Goal: Information Seeking & Learning: Learn about a topic

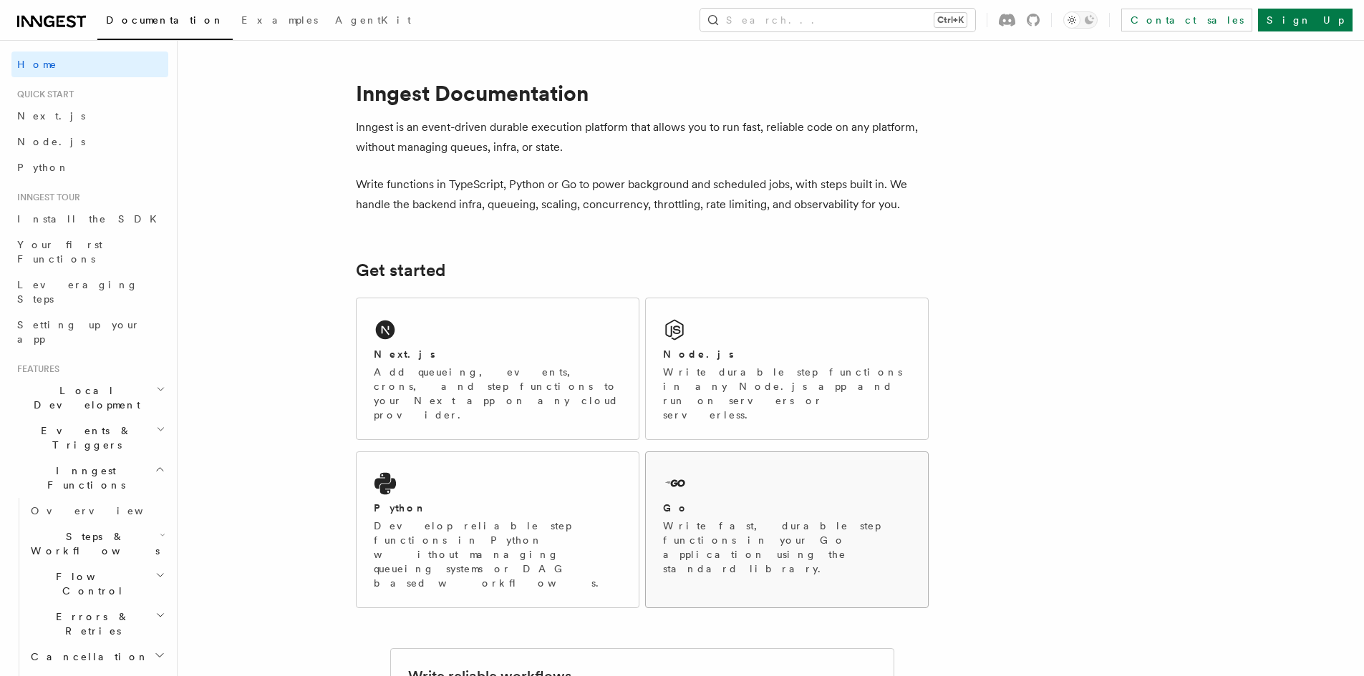
click at [749, 452] on div "Go Write fast, durable step functions in your Go application using the standard…" at bounding box center [787, 522] width 282 height 141
click at [1094, 21] on icon "Toggle dark mode" at bounding box center [1088, 19] width 9 height 9
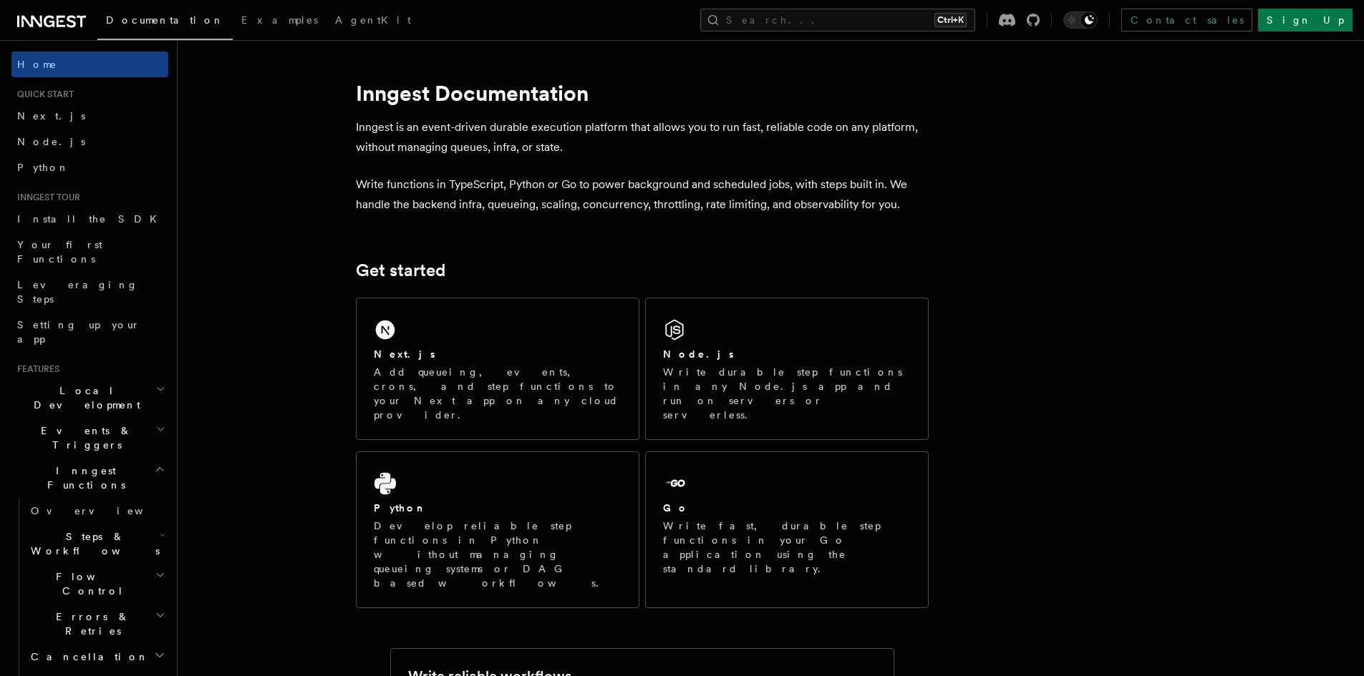
click at [125, 524] on h2 "Steps & Workflows" at bounding box center [96, 544] width 143 height 40
click at [82, 571] on span "Overview" at bounding box center [117, 576] width 147 height 11
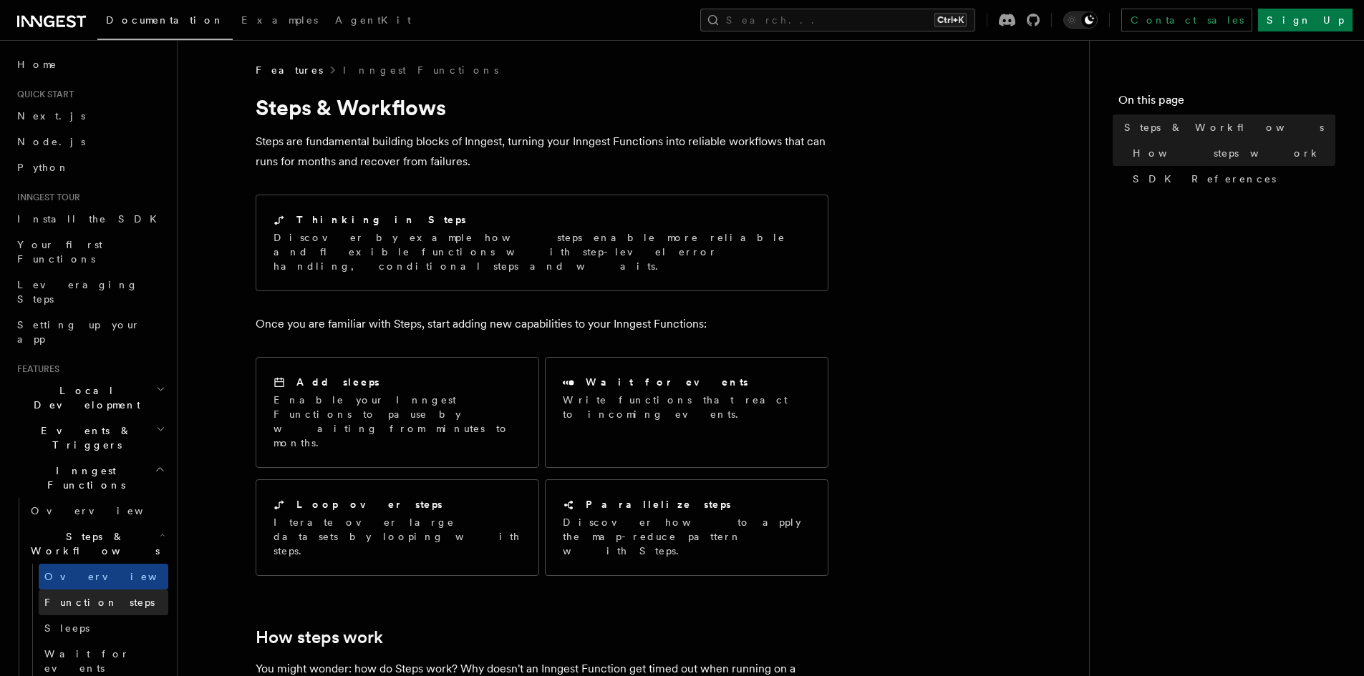
click at [89, 590] on link "Function steps" at bounding box center [104, 603] width 130 height 26
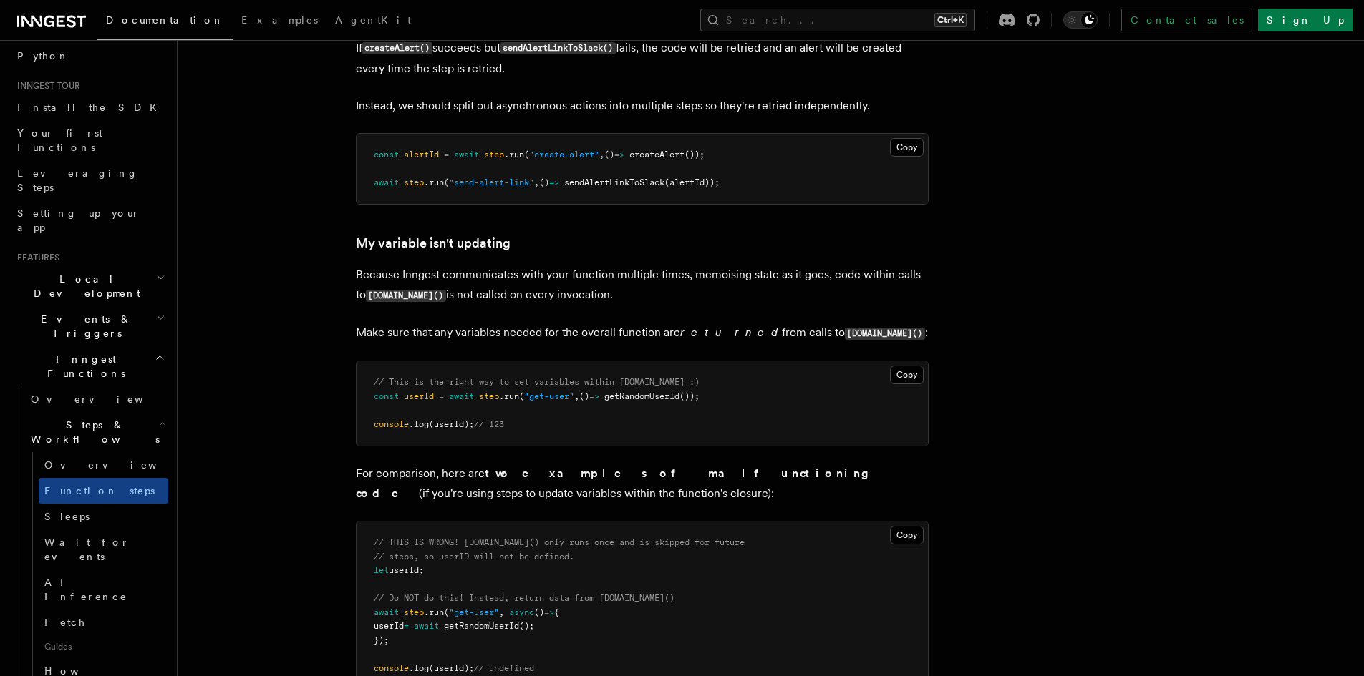
scroll to position [286, 0]
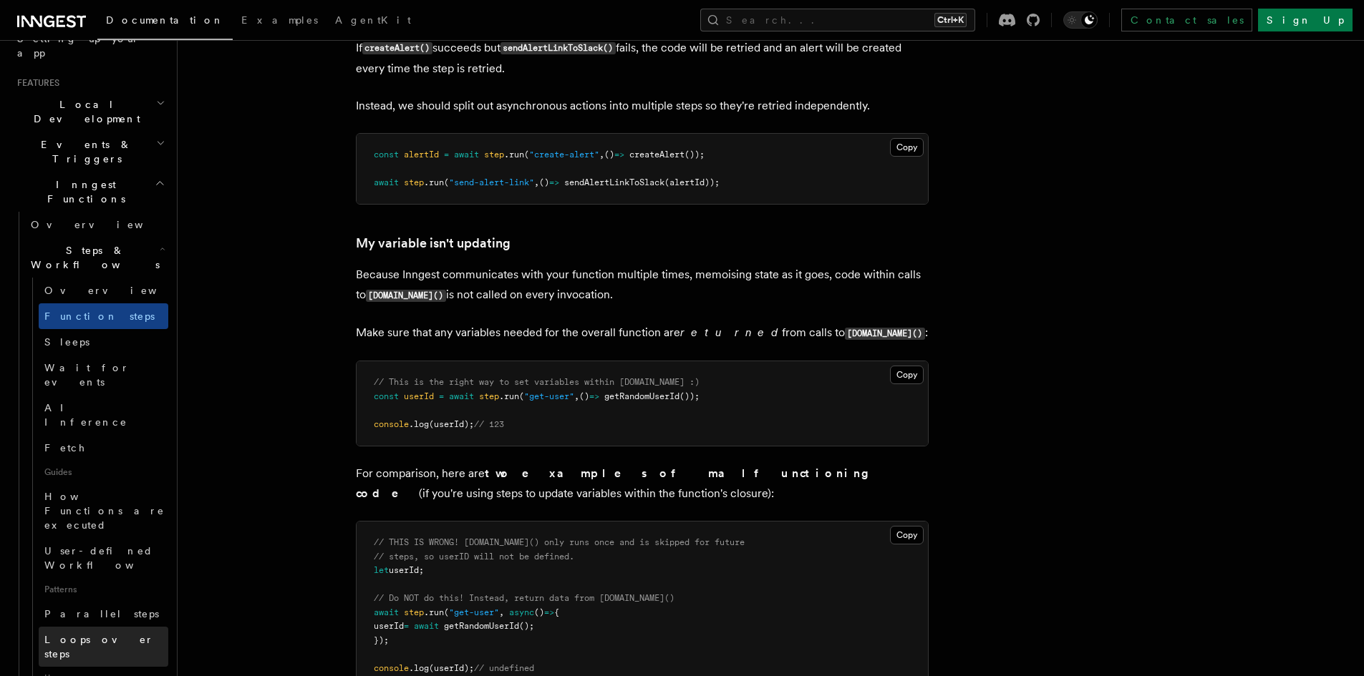
click at [72, 634] on span "Loops over steps" at bounding box center [99, 647] width 110 height 26
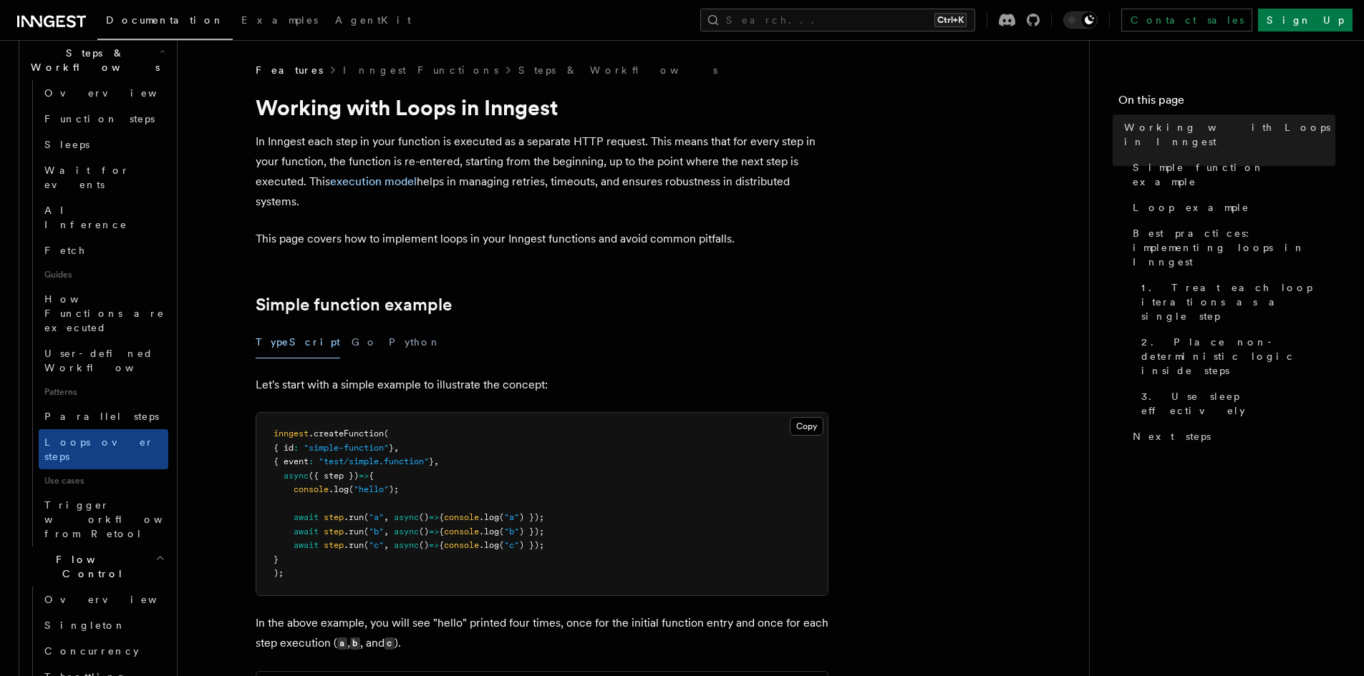
scroll to position [501, 0]
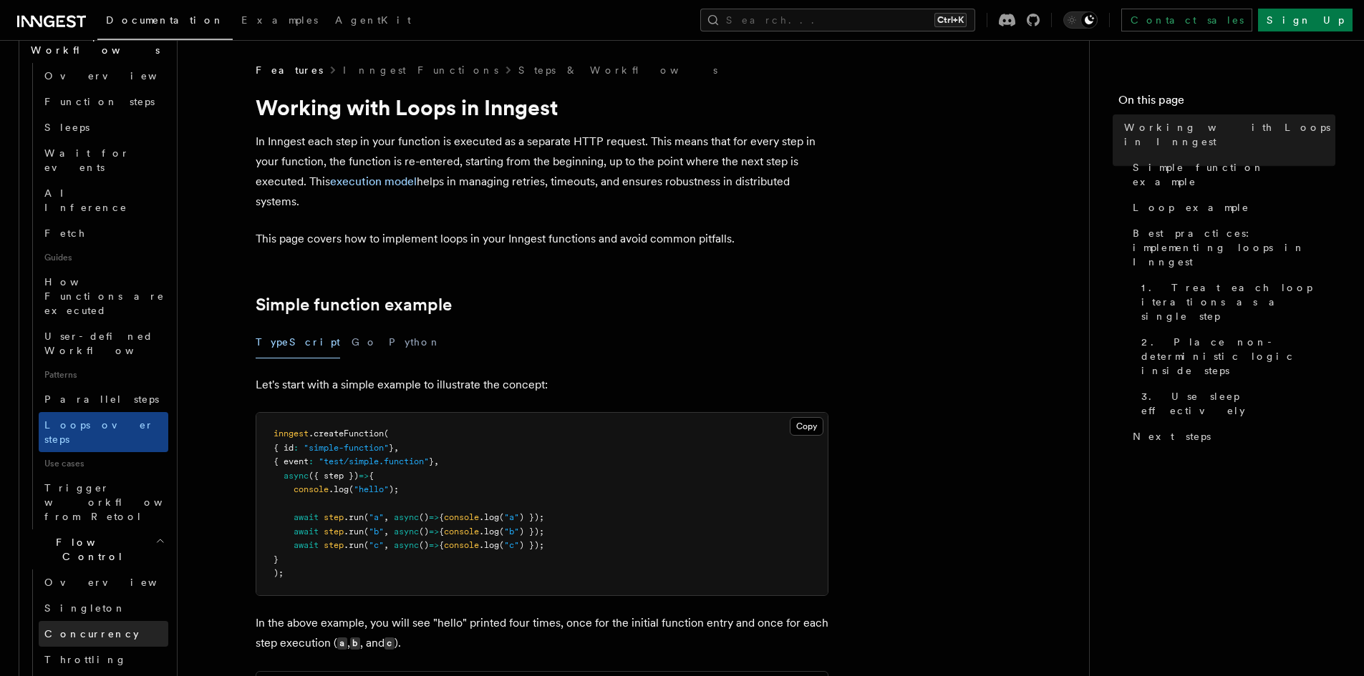
click at [79, 621] on link "Concurrency" at bounding box center [104, 634] width 130 height 26
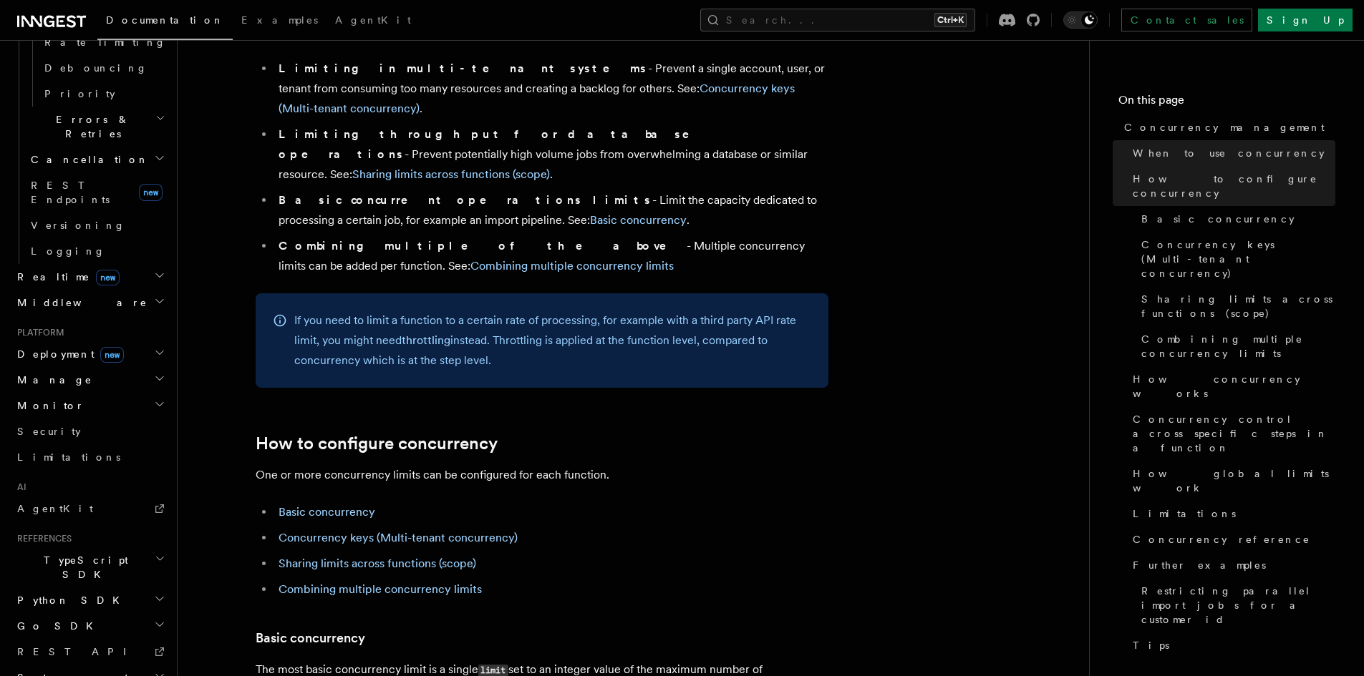
scroll to position [573, 0]
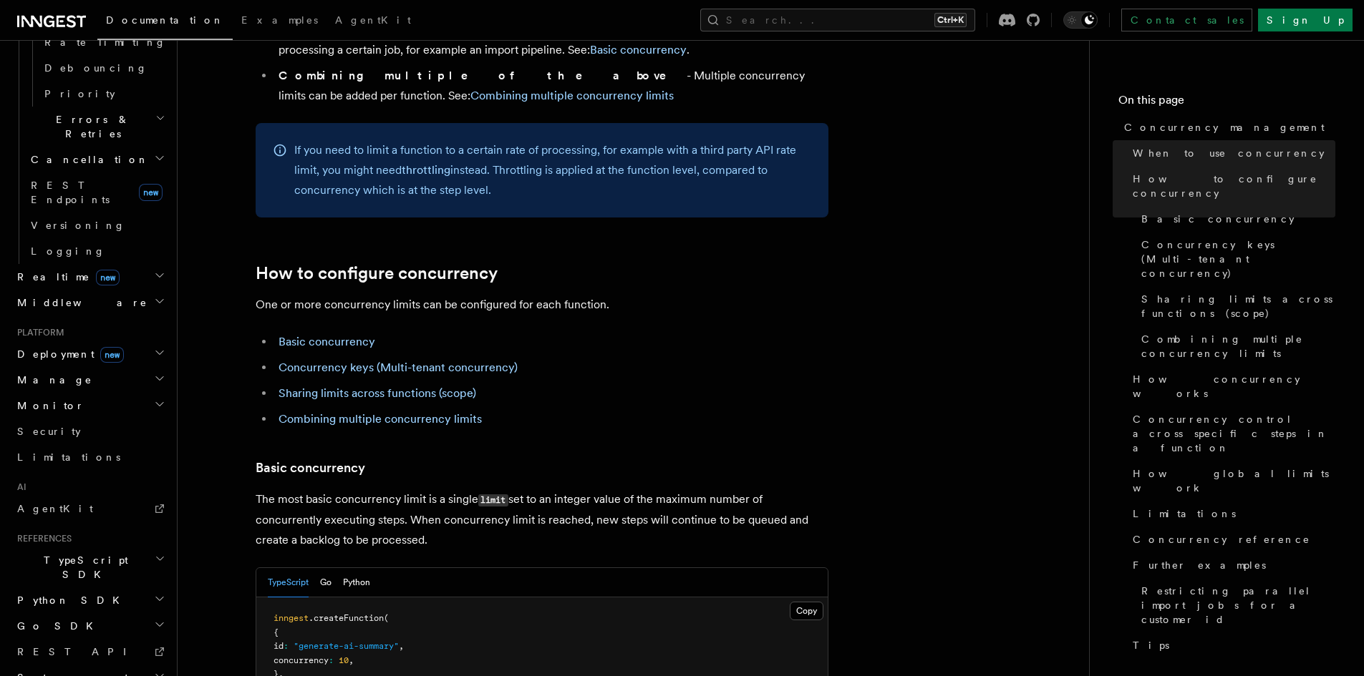
click at [78, 613] on h2 "Go SDK" at bounding box center [89, 626] width 157 height 26
click at [67, 671] on span "Migrations" at bounding box center [77, 678] width 104 height 14
click at [60, 671] on span "Migrations" at bounding box center [77, 678] width 104 height 14
click at [62, 646] on span "Reference" at bounding box center [71, 651] width 80 height 11
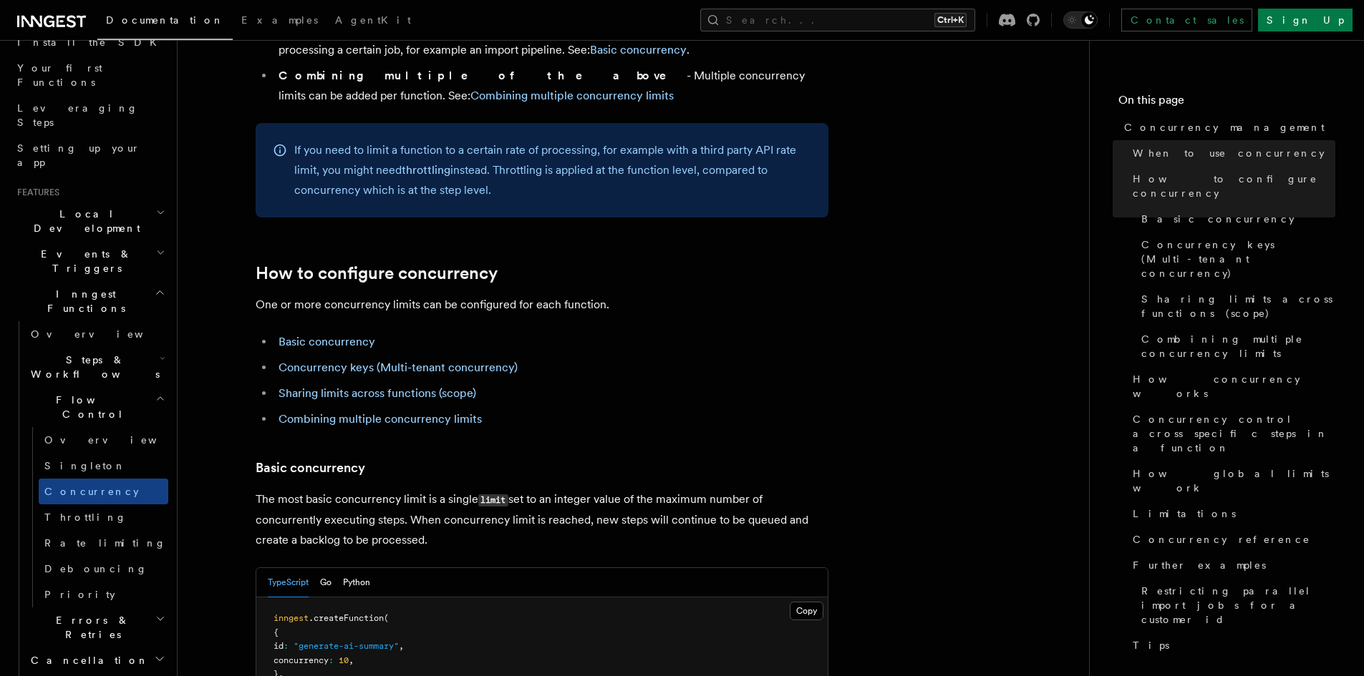
scroll to position [0, 0]
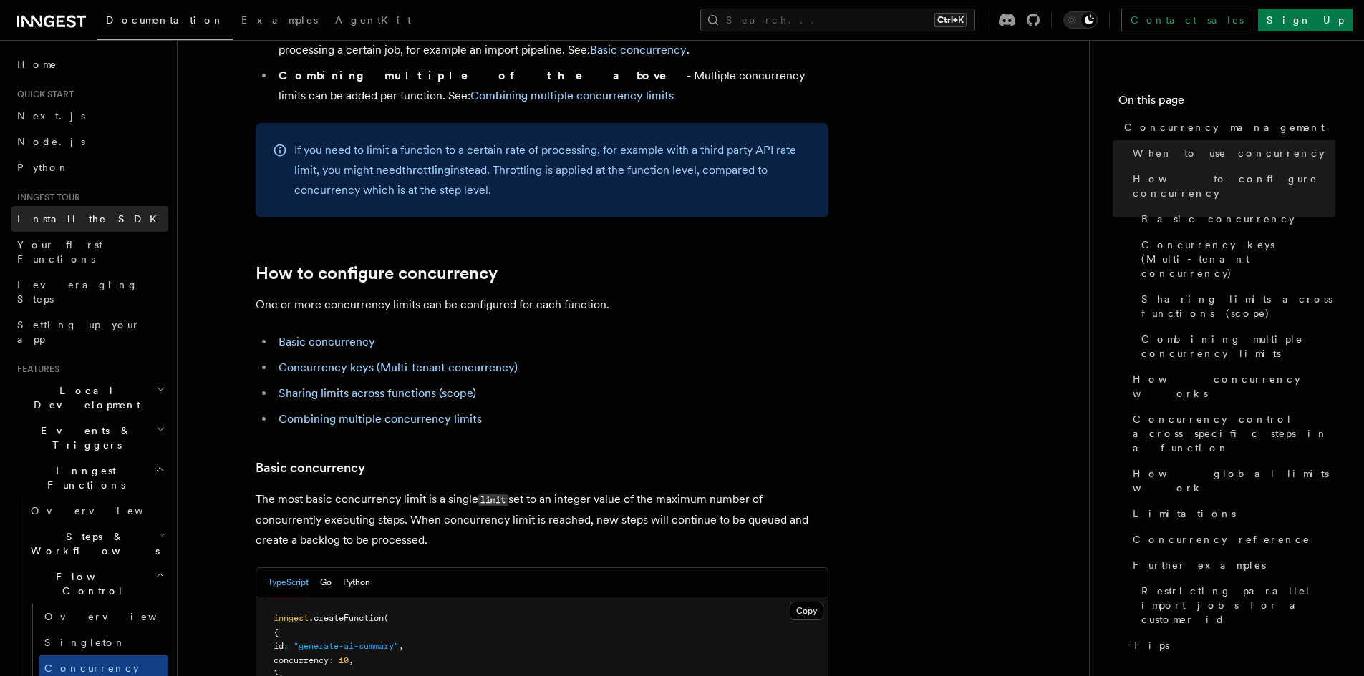
click at [77, 210] on link "Install the SDK" at bounding box center [89, 219] width 157 height 26
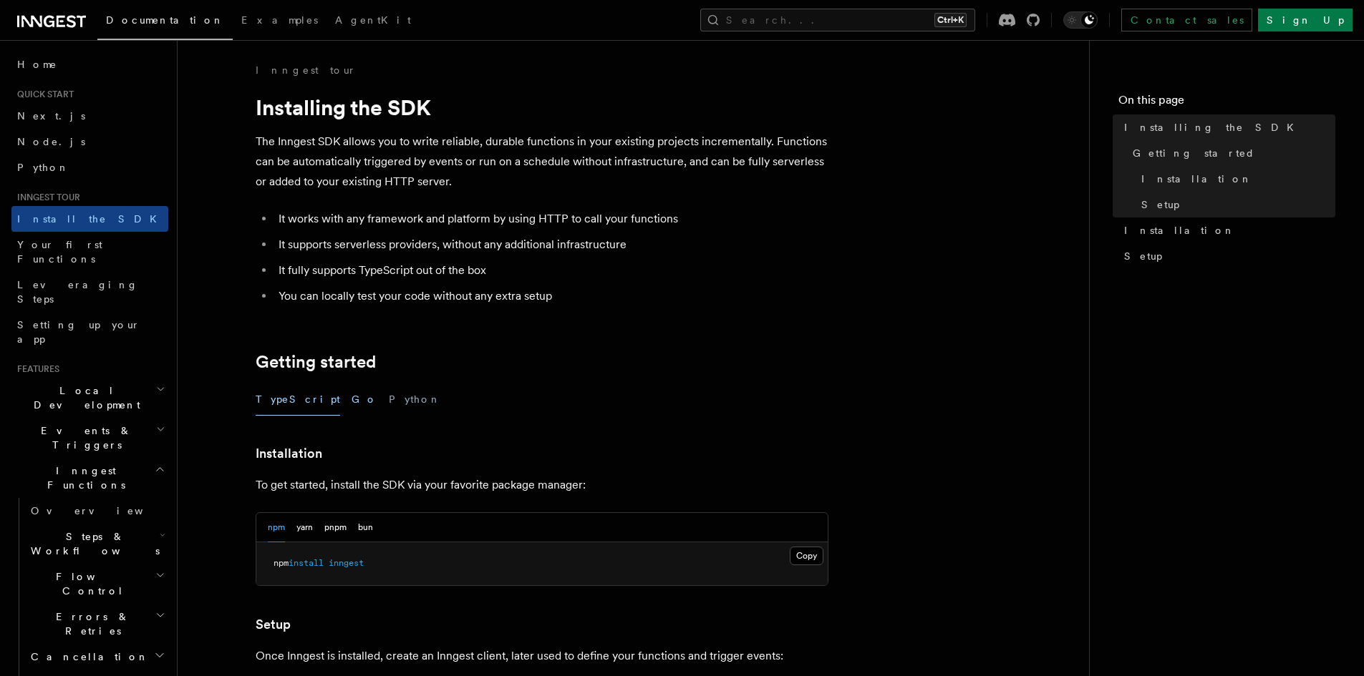
click at [351, 405] on button "Go" at bounding box center [364, 400] width 26 height 32
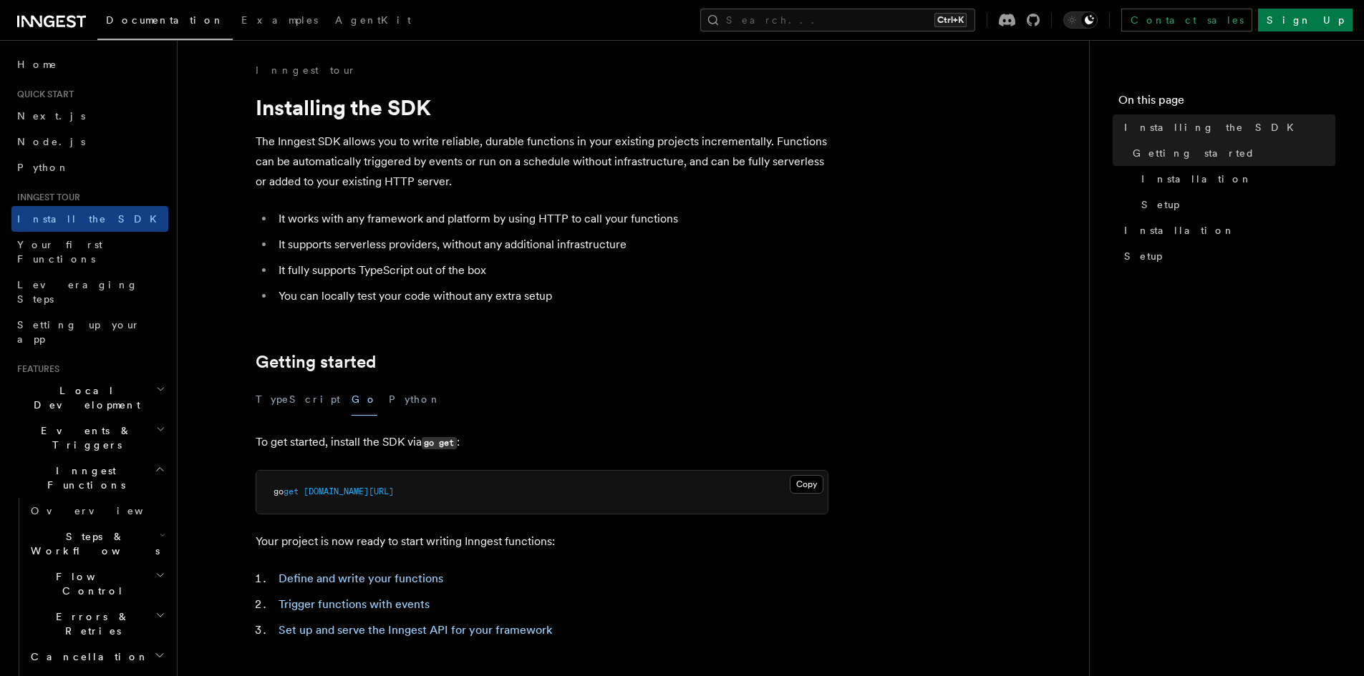
scroll to position [246, 0]
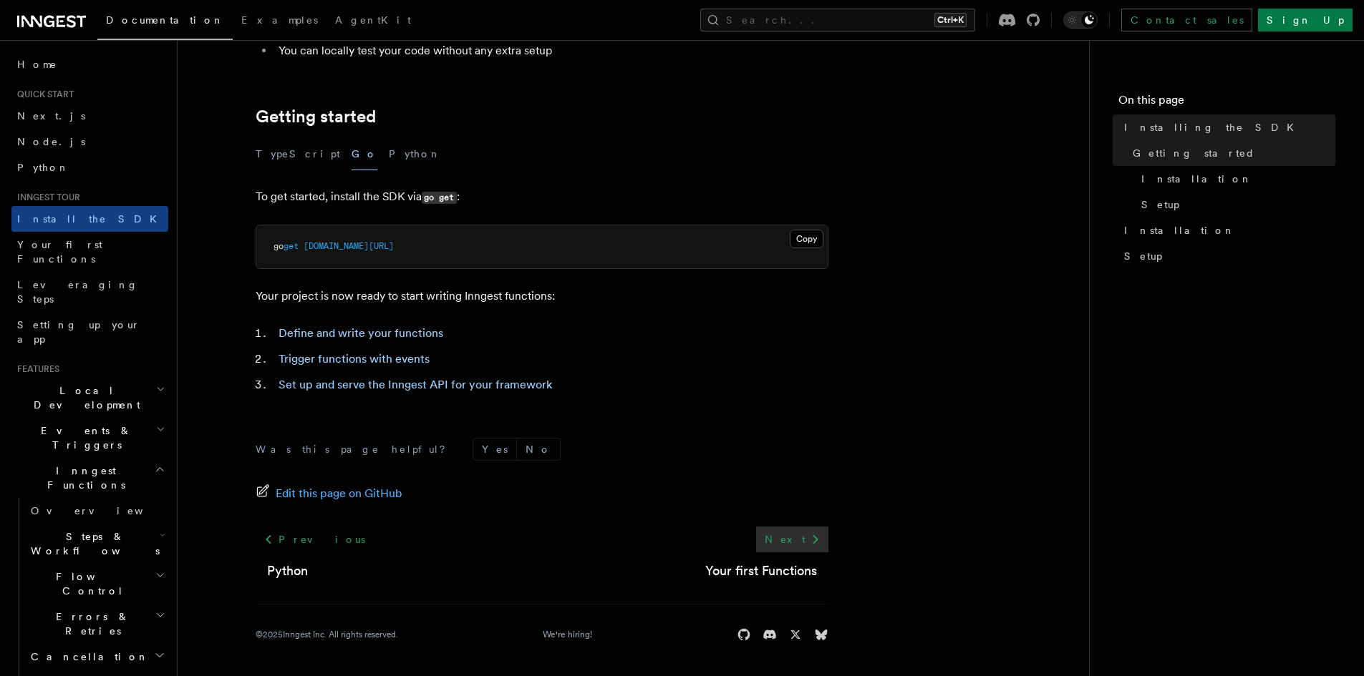
click at [789, 544] on link "Next" at bounding box center [792, 540] width 72 height 26
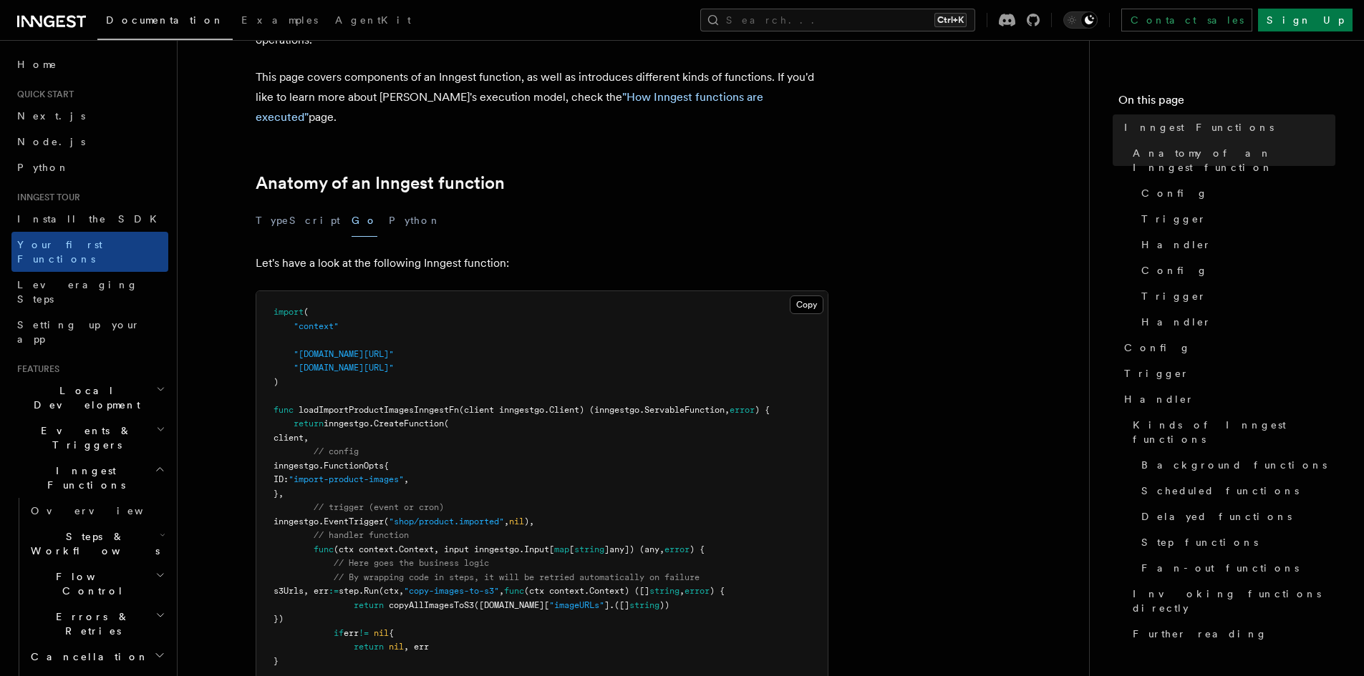
scroll to position [143, 0]
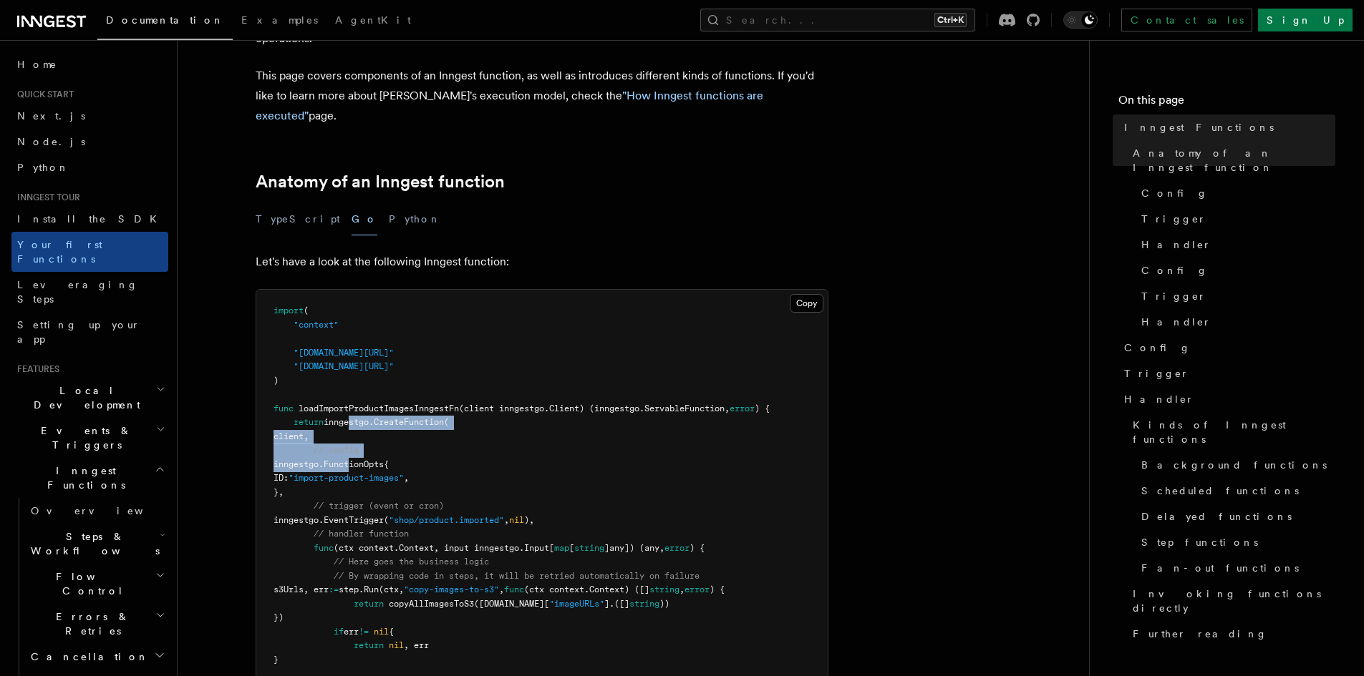
drag, startPoint x: 348, startPoint y: 397, endPoint x: 380, endPoint y: 447, distance: 60.2
click at [380, 447] on code "import ( "context" "[DOMAIN_NAME][URL]" "[DOMAIN_NAME][URL]" ) func loadImportP…" at bounding box center [521, 604] width 496 height 596
click at [380, 460] on span "inngestgo.FunctionOpts{" at bounding box center [330, 465] width 115 height 10
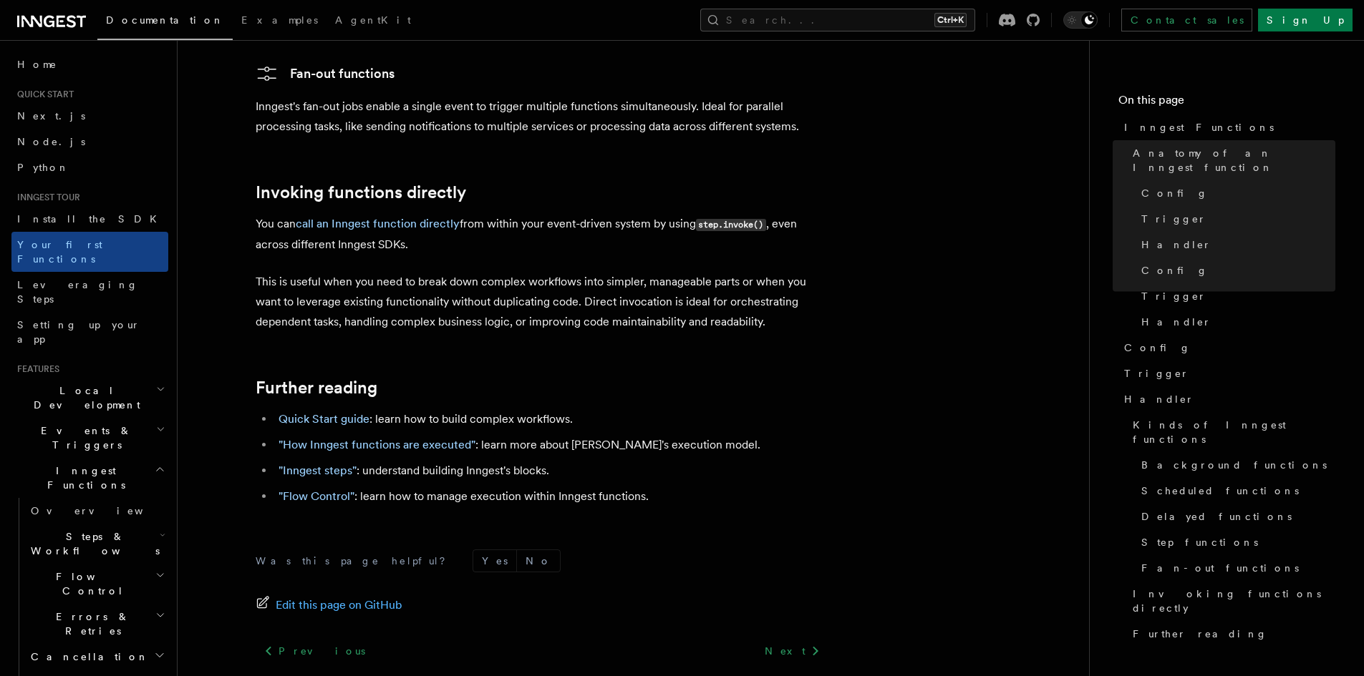
scroll to position [3143, 0]
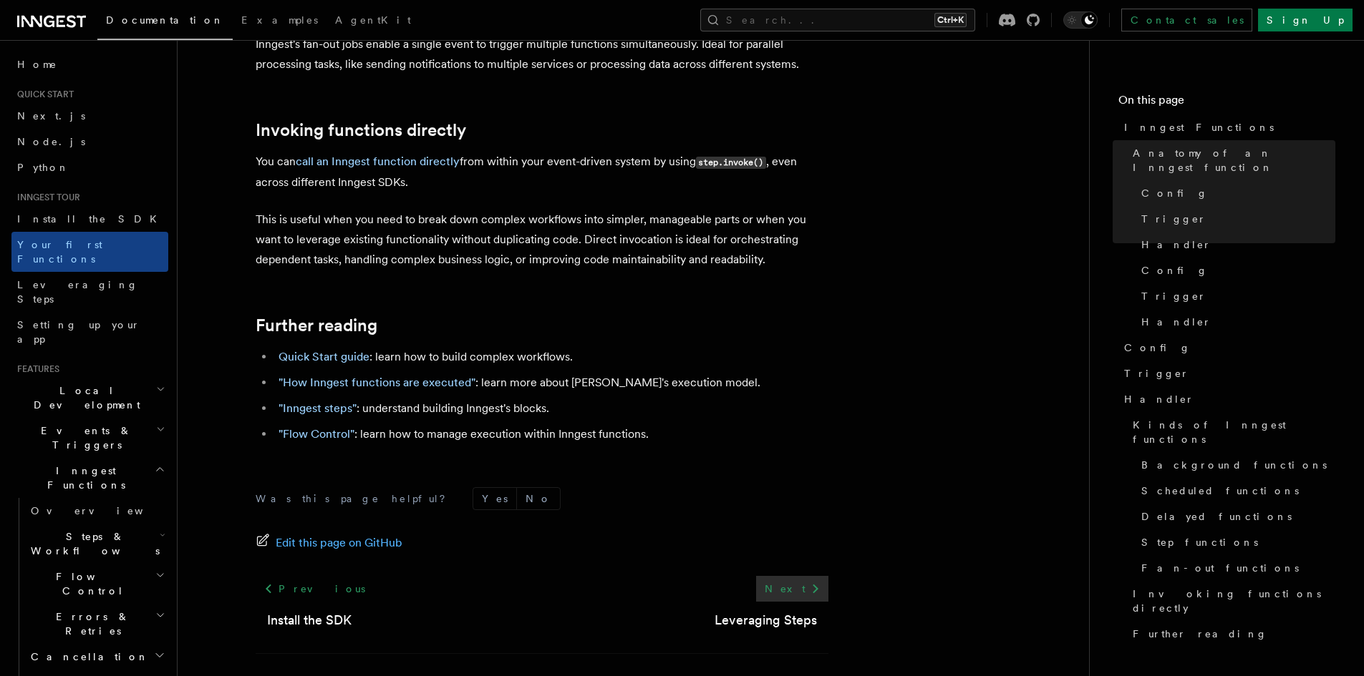
click at [787, 576] on link "Next" at bounding box center [792, 589] width 72 height 26
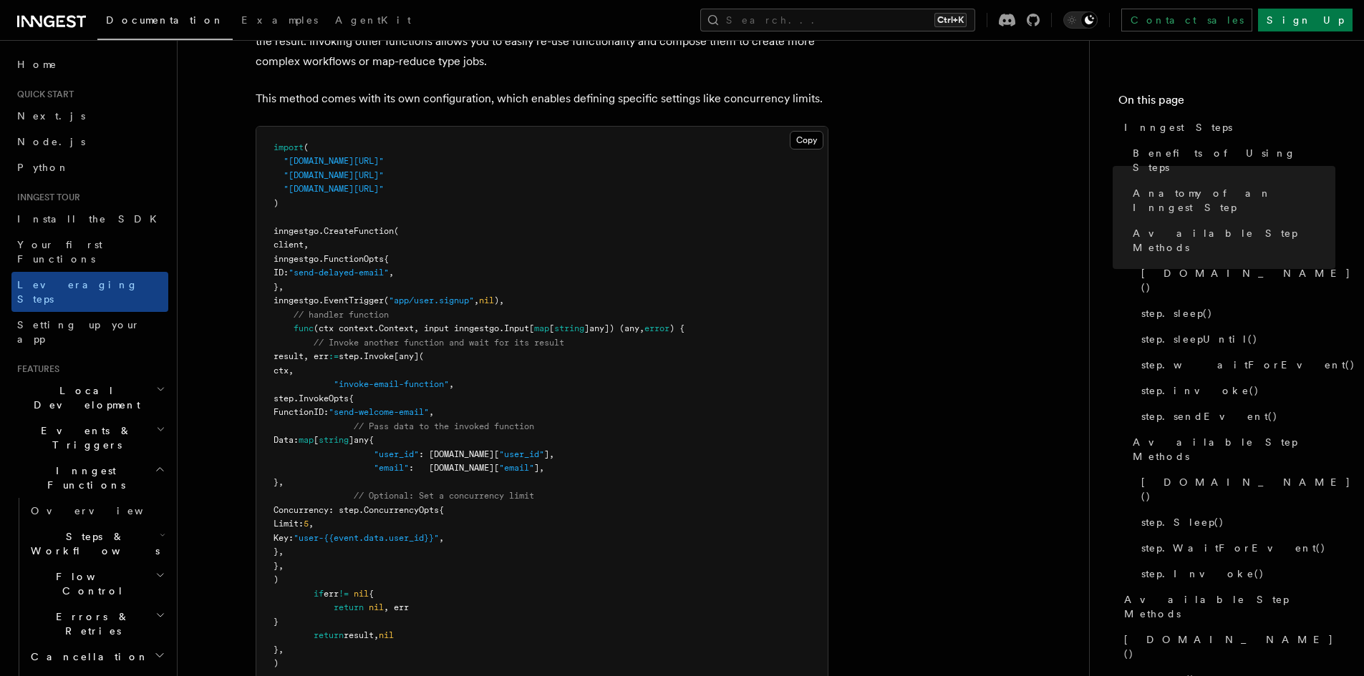
scroll to position [3581, 0]
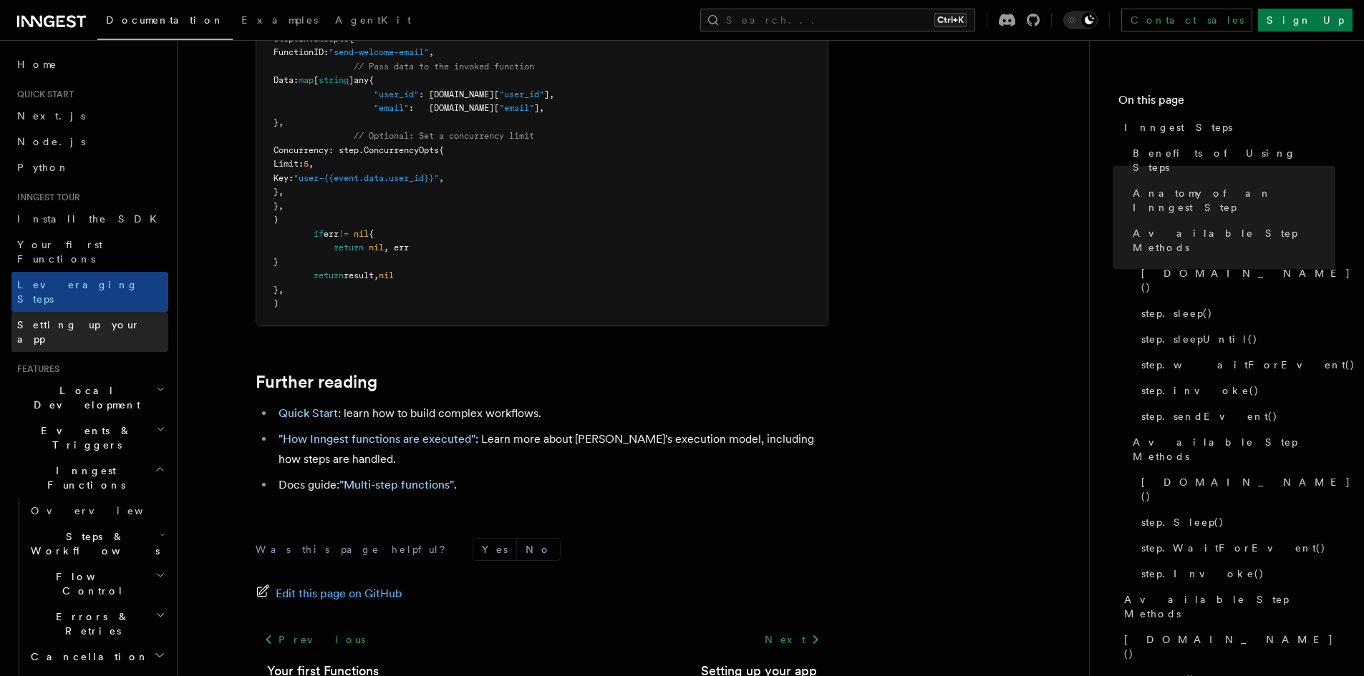
click at [60, 319] on span "Setting up your app" at bounding box center [78, 332] width 123 height 26
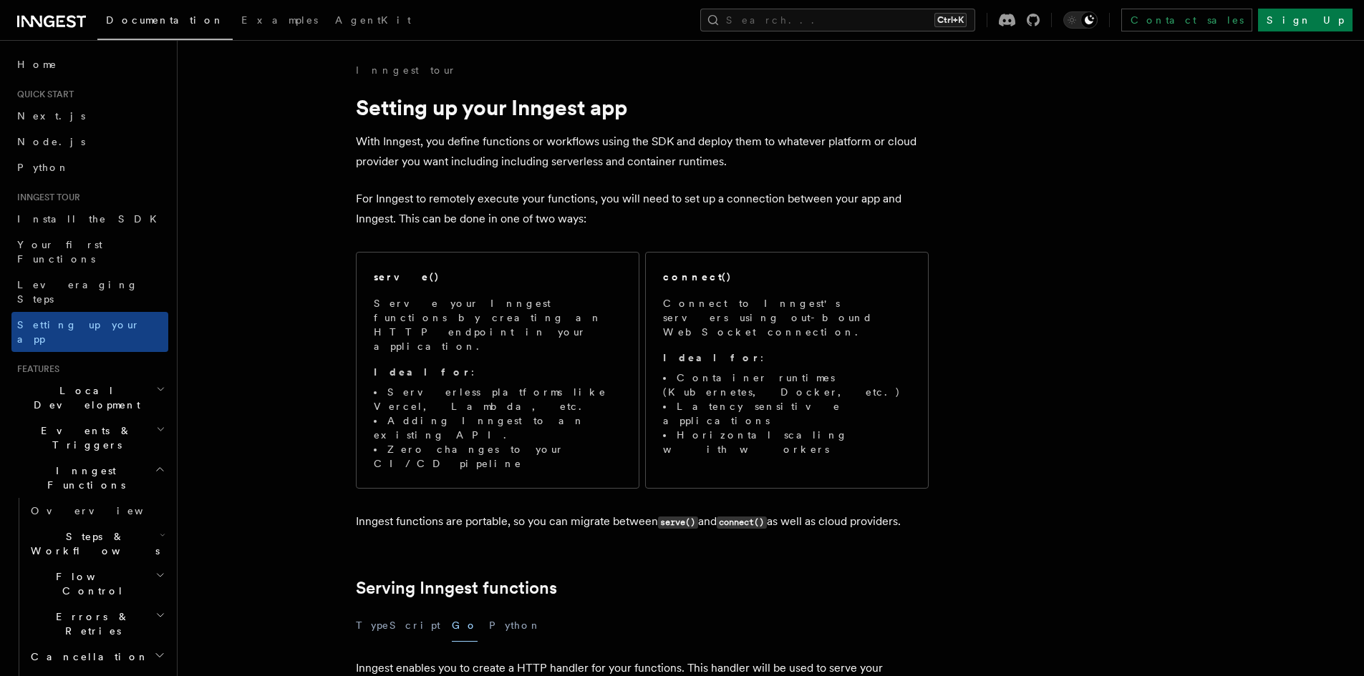
drag, startPoint x: 928, startPoint y: 451, endPoint x: 347, endPoint y: 455, distance: 580.6
drag, startPoint x: 938, startPoint y: 435, endPoint x: 324, endPoint y: 427, distance: 614.9
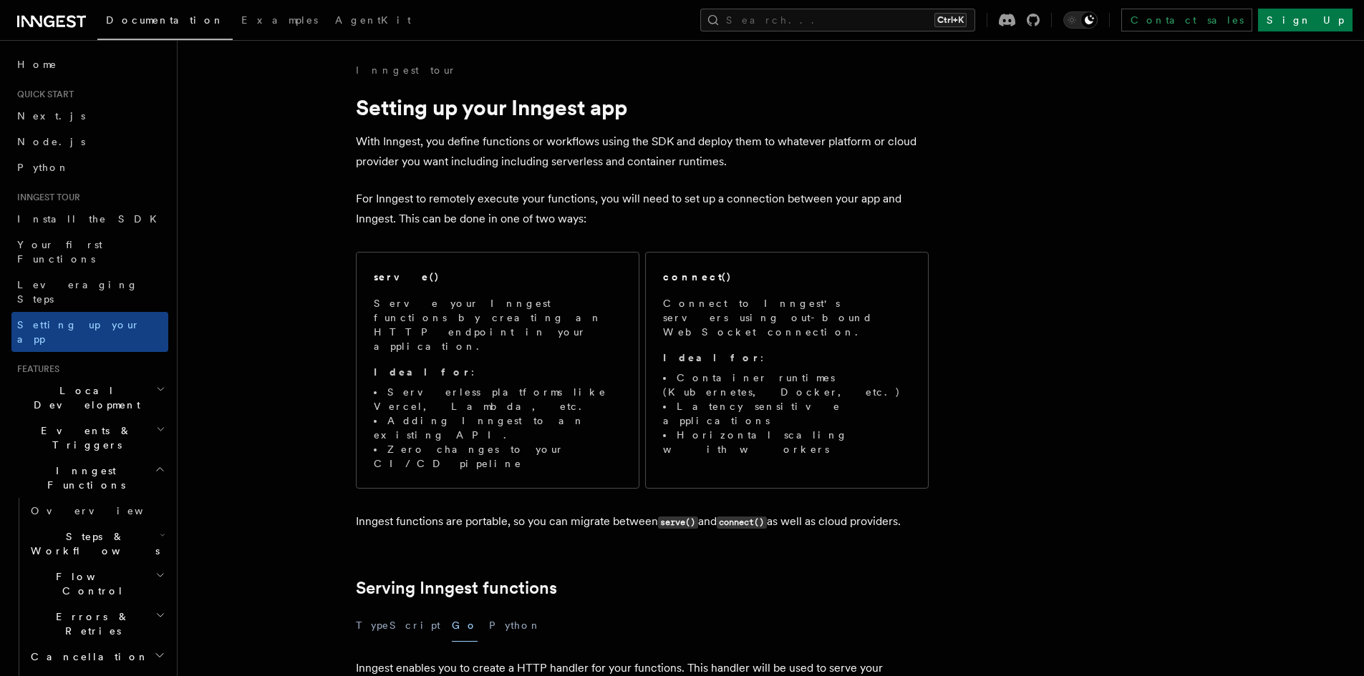
drag, startPoint x: 939, startPoint y: 437, endPoint x: 369, endPoint y: 443, distance: 569.8
click at [720, 512] on p "Inngest functions are portable, so you can migrate between serve() and connect(…" at bounding box center [642, 522] width 573 height 21
drag, startPoint x: 946, startPoint y: 454, endPoint x: 333, endPoint y: 450, distance: 613.5
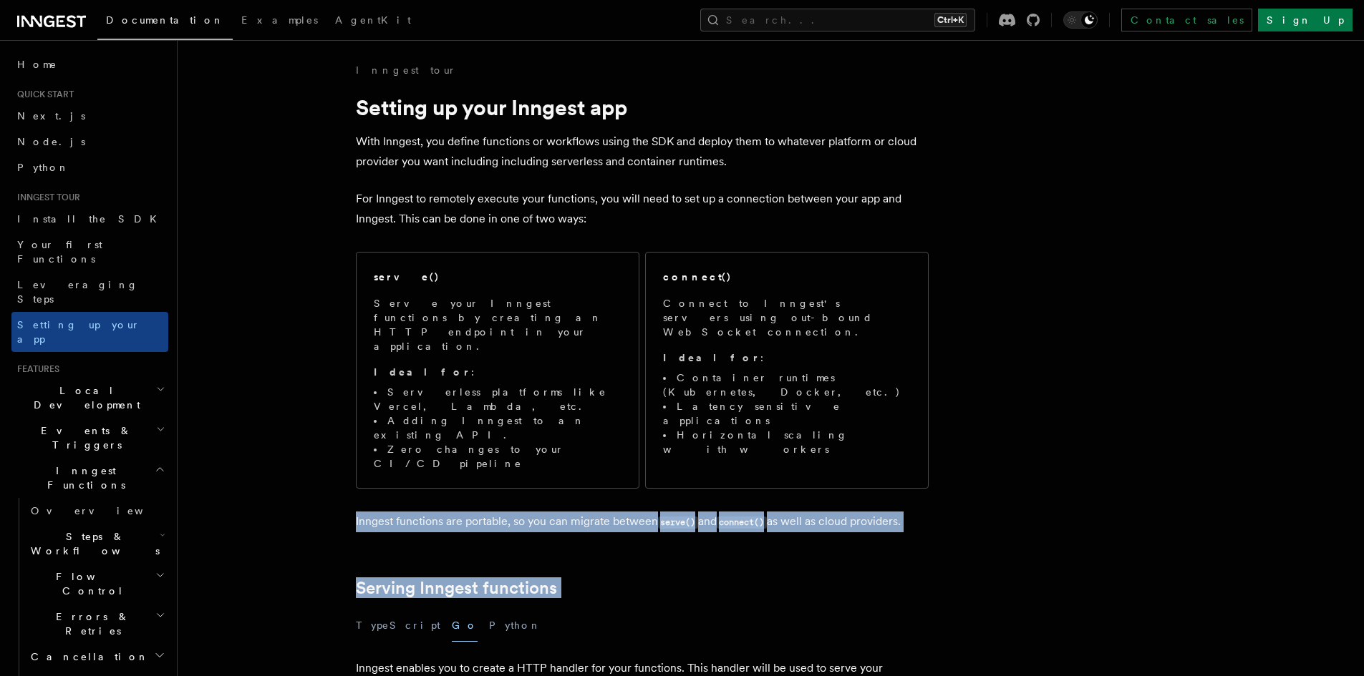
drag, startPoint x: 333, startPoint y: 450, endPoint x: 921, endPoint y: 465, distance: 588.6
drag, startPoint x: 921, startPoint y: 465, endPoint x: 311, endPoint y: 450, distance: 610.1
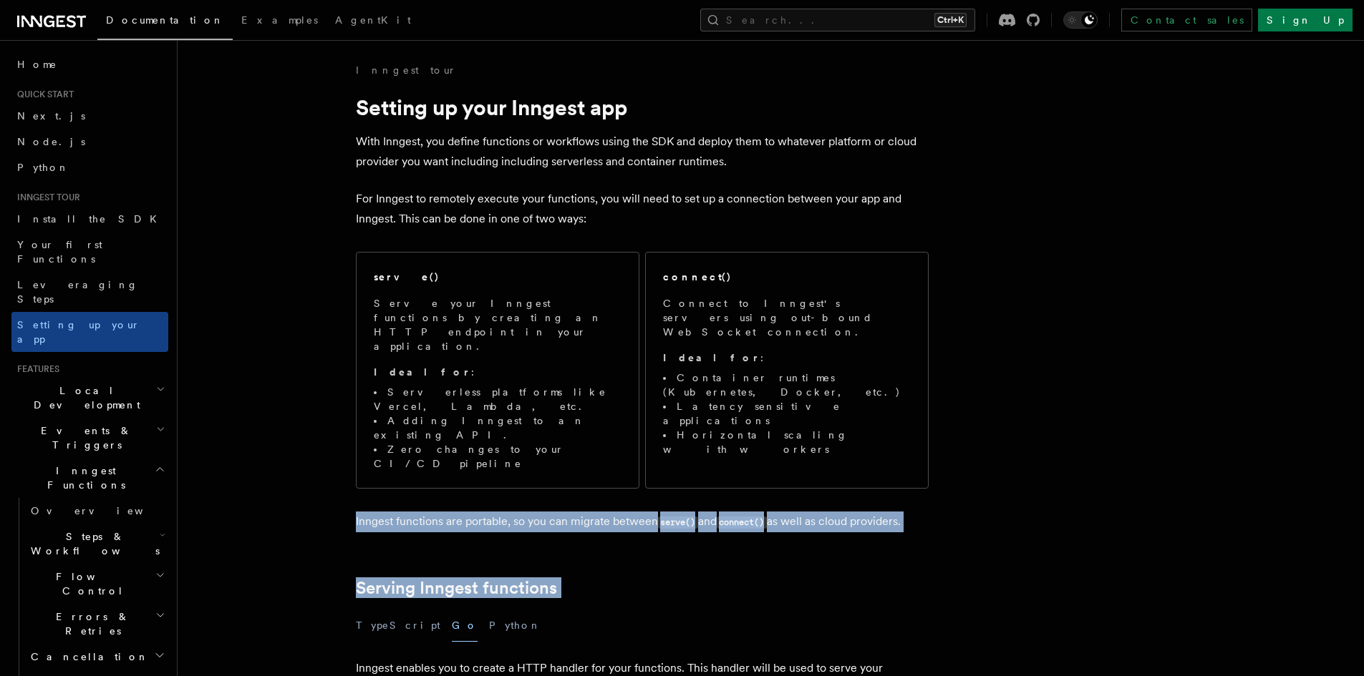
drag, startPoint x: 311, startPoint y: 450, endPoint x: 996, endPoint y: 452, distance: 685.1
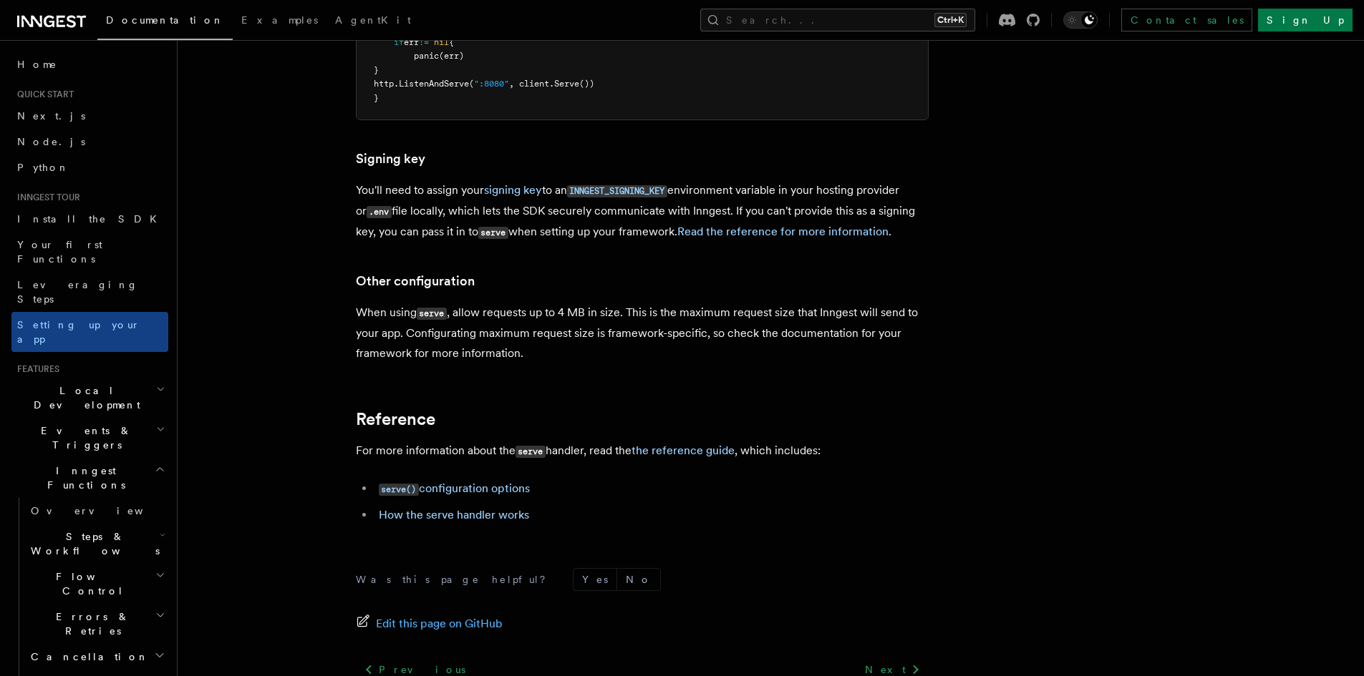
scroll to position [1183, 0]
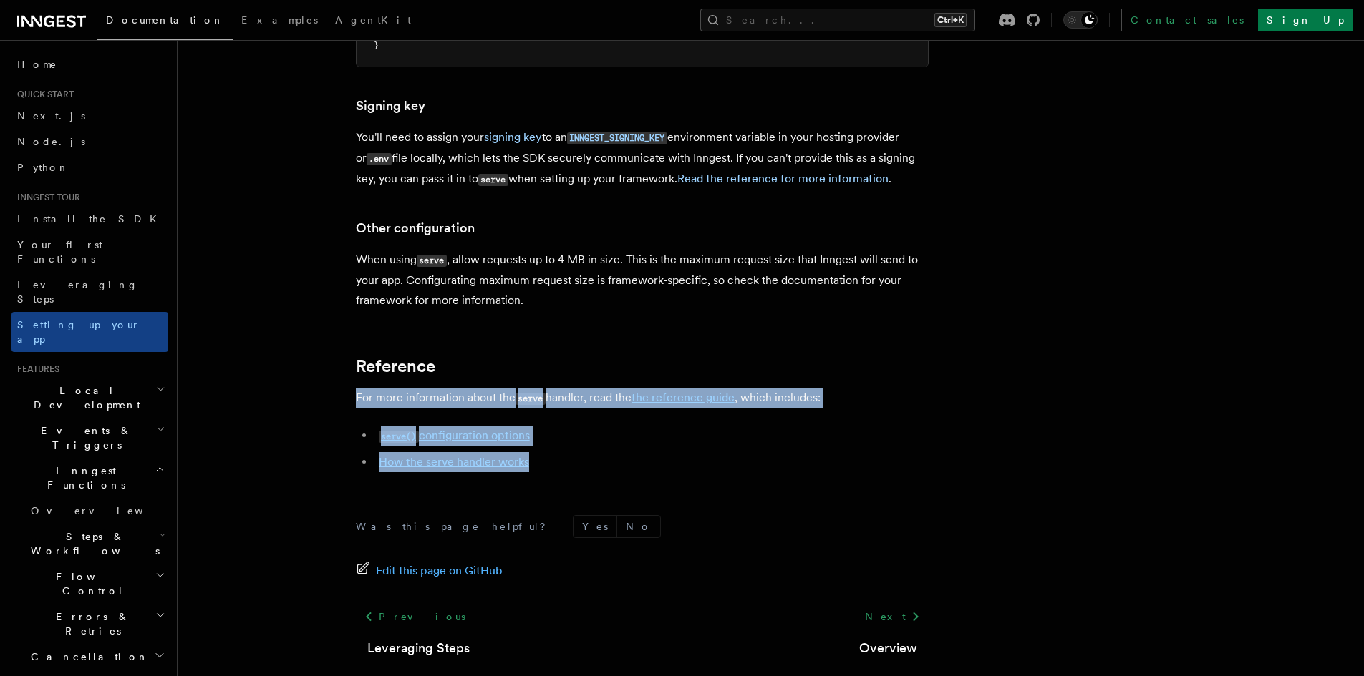
drag, startPoint x: 606, startPoint y: 390, endPoint x: 470, endPoint y: 268, distance: 183.5
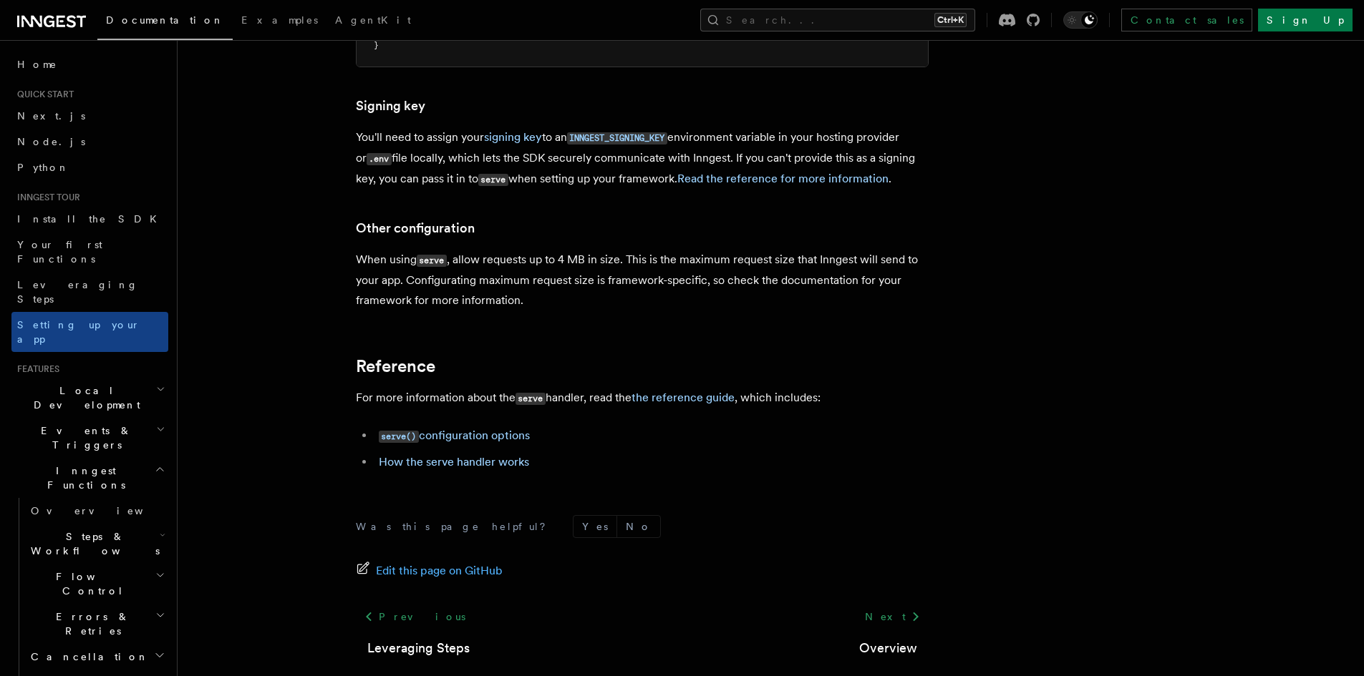
click at [803, 515] on form "Was this page helpful? Yes No" at bounding box center [642, 526] width 573 height 23
click at [84, 218] on link "Install the SDK" at bounding box center [89, 219] width 157 height 26
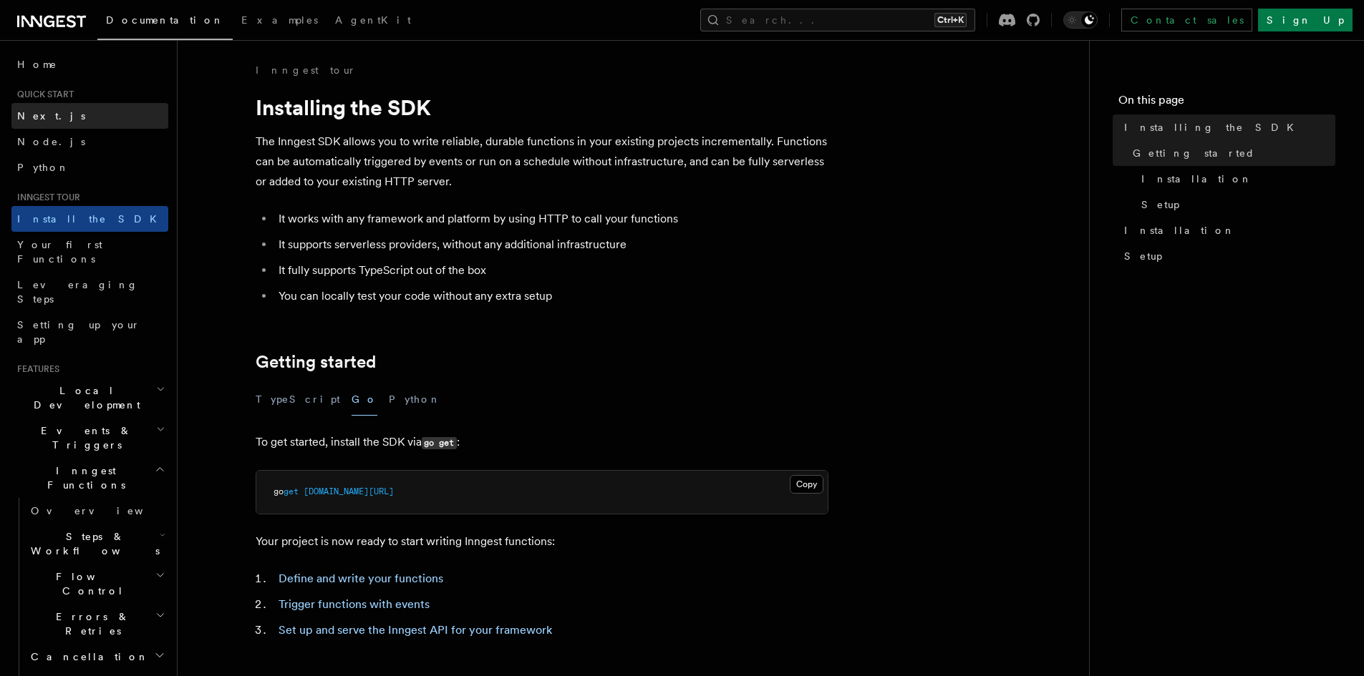
click at [31, 114] on span "Next.js" at bounding box center [51, 115] width 68 height 11
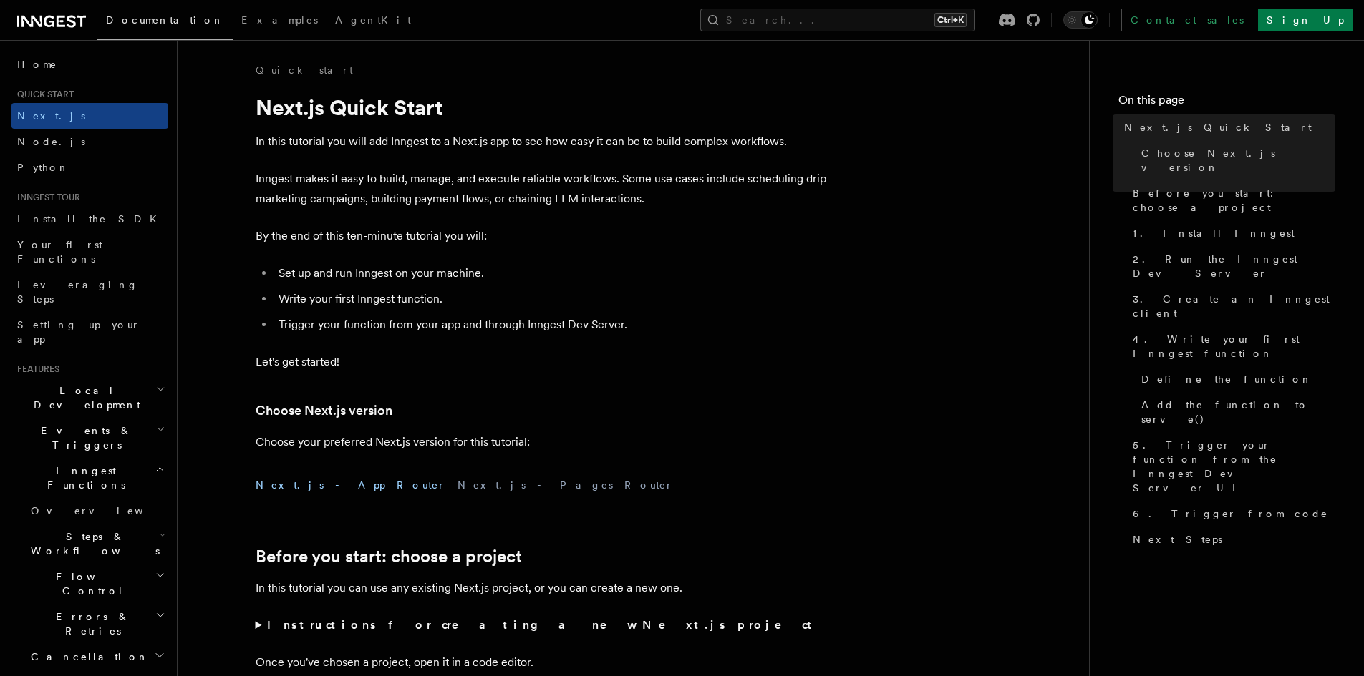
click at [59, 10] on link at bounding box center [51, 20] width 69 height 20
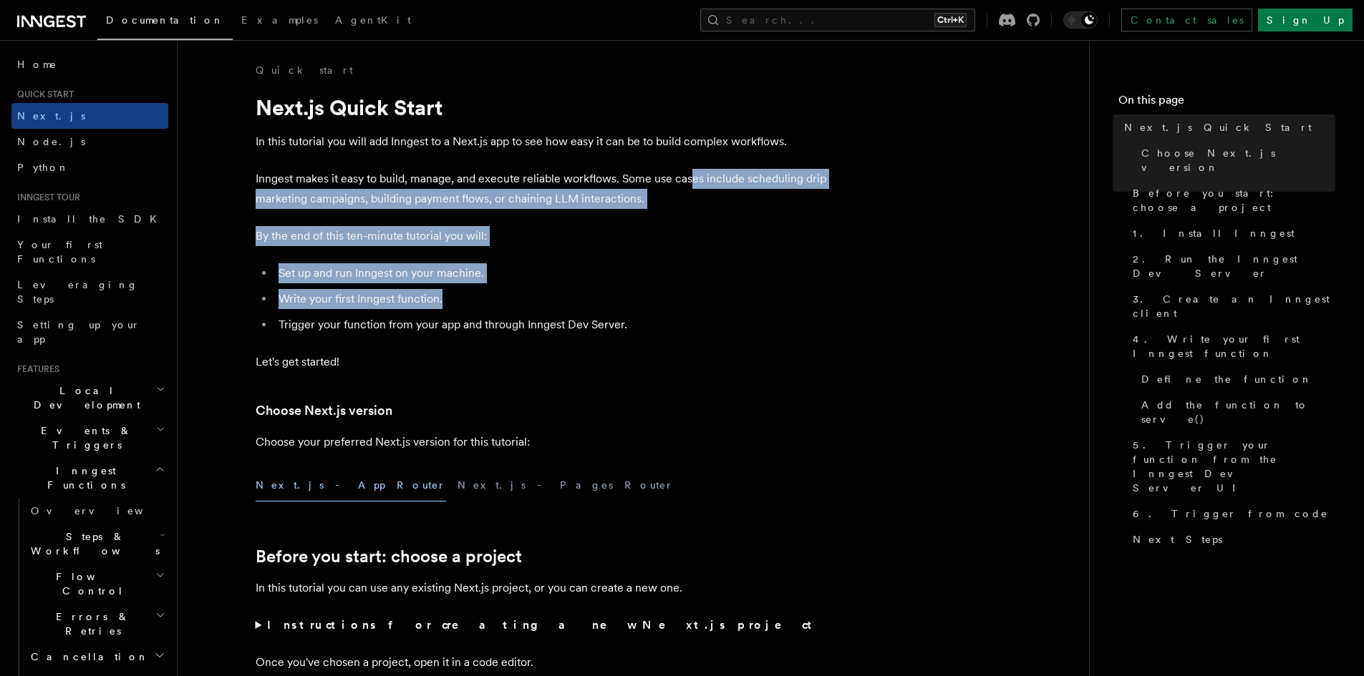
drag, startPoint x: 698, startPoint y: 173, endPoint x: 732, endPoint y: 302, distance: 133.4
click at [732, 302] on li "Write your first Inngest function." at bounding box center [551, 299] width 554 height 20
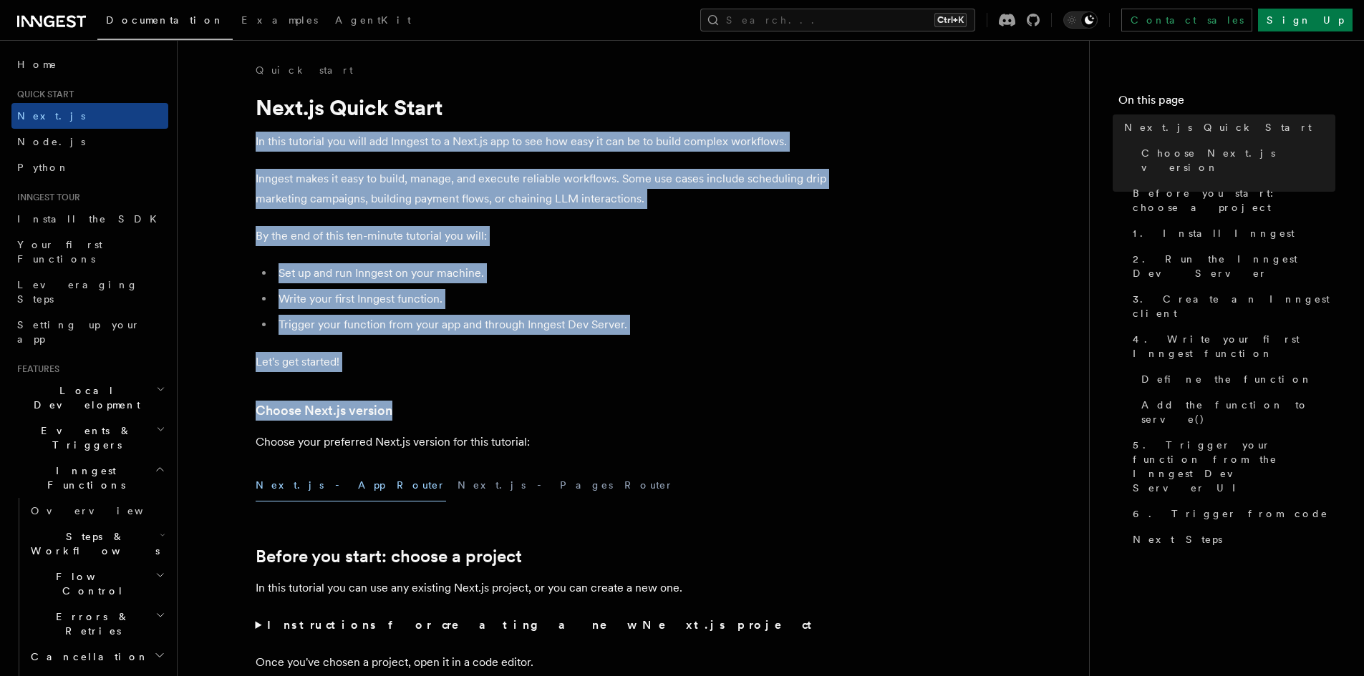
drag, startPoint x: 750, startPoint y: 367, endPoint x: 631, endPoint y: 115, distance: 278.6
click at [636, 178] on p "Inngest makes it easy to build, manage, and execute reliable workflows. Some us…" at bounding box center [542, 189] width 573 height 40
